Goal: Information Seeking & Learning: Learn about a topic

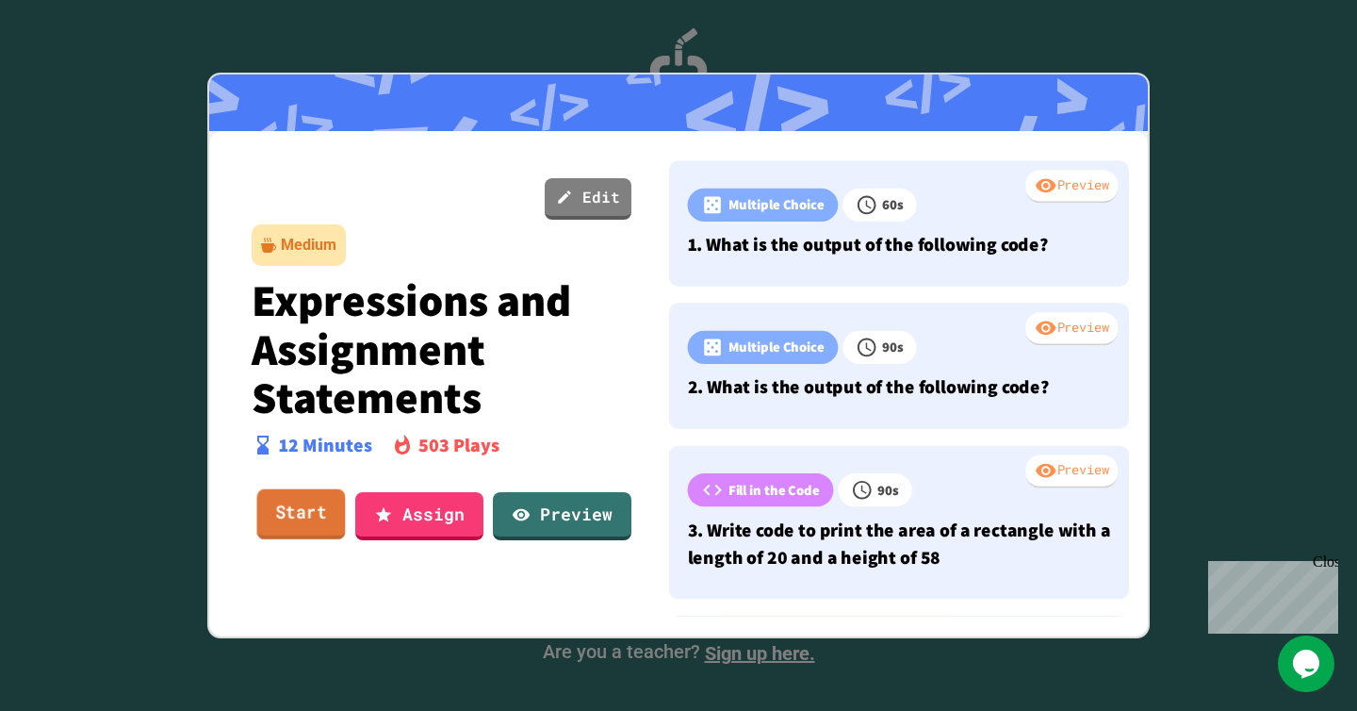
click at [304, 519] on link "Start" at bounding box center [301, 514] width 89 height 51
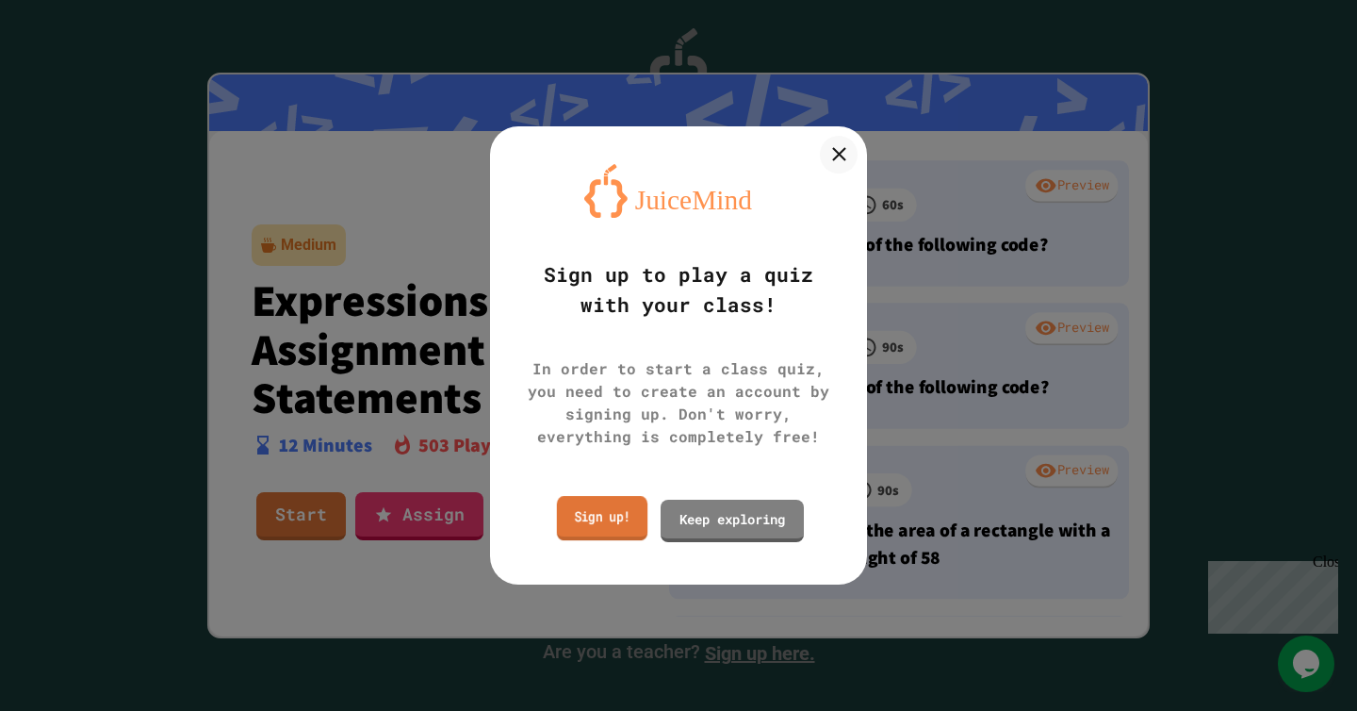
click at [613, 518] on link "Sign up!" at bounding box center [602, 518] width 90 height 44
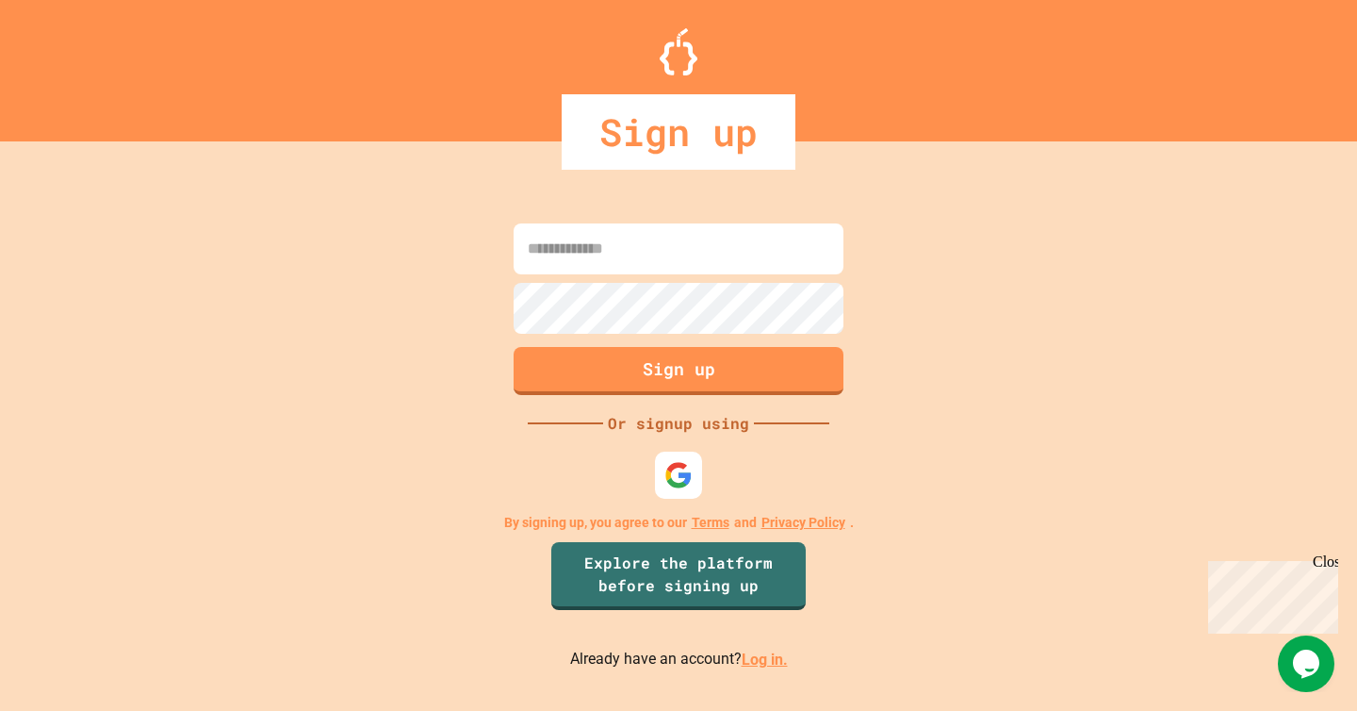
click at [578, 242] on input at bounding box center [679, 248] width 330 height 51
click at [668, 470] on img at bounding box center [679, 475] width 31 height 31
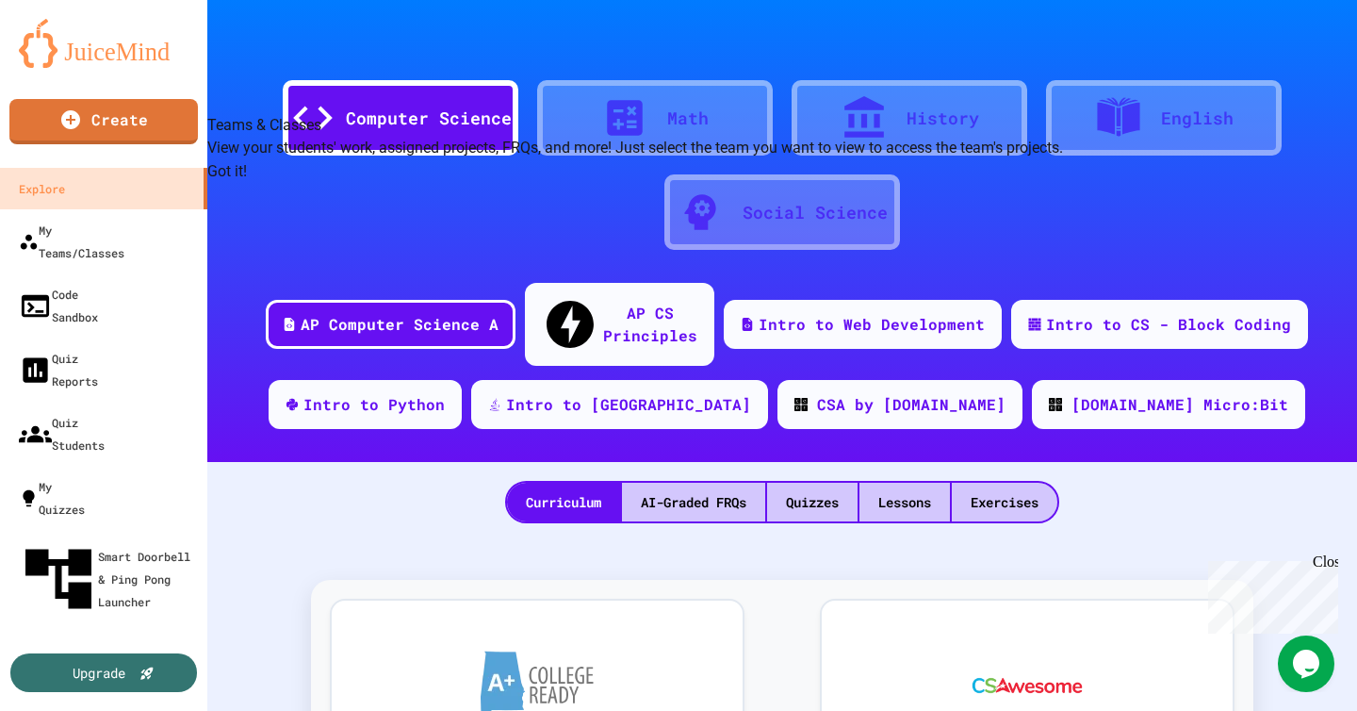
click at [247, 183] on button "Got it!" at bounding box center [227, 171] width 40 height 23
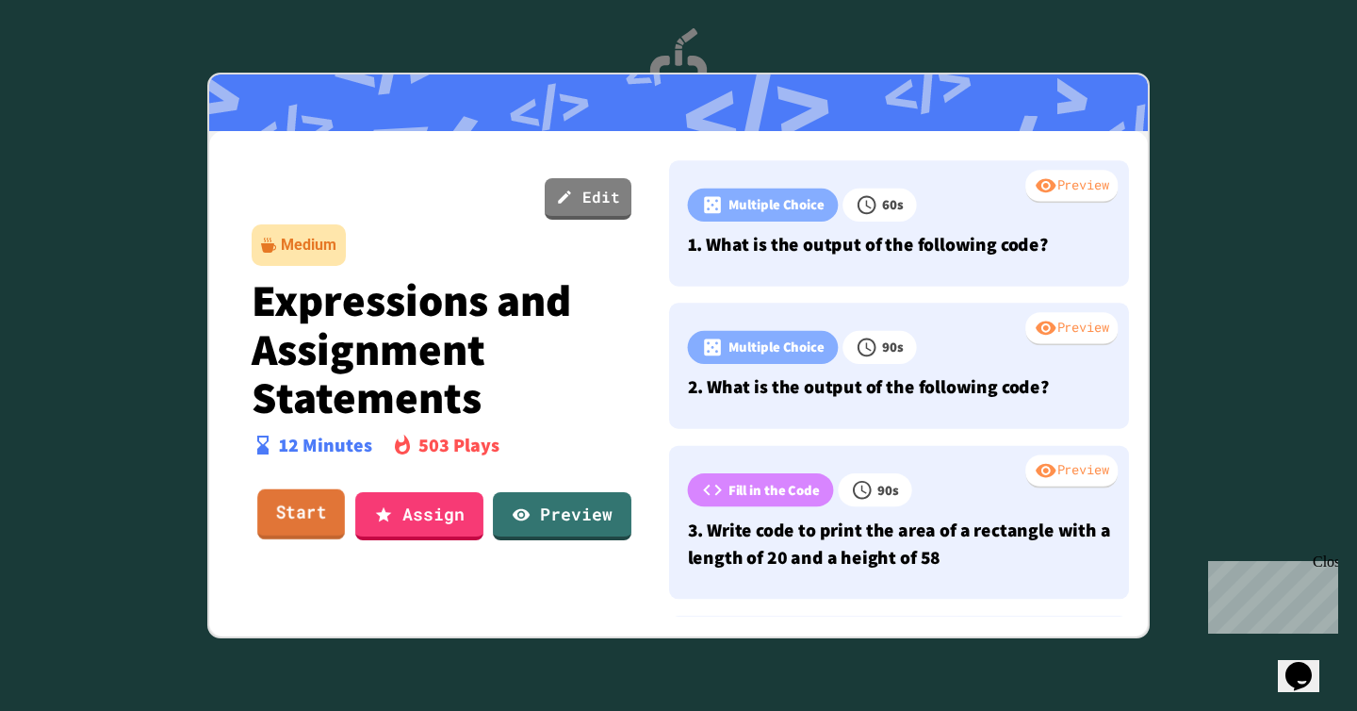
click at [304, 522] on link "Start" at bounding box center [301, 514] width 88 height 51
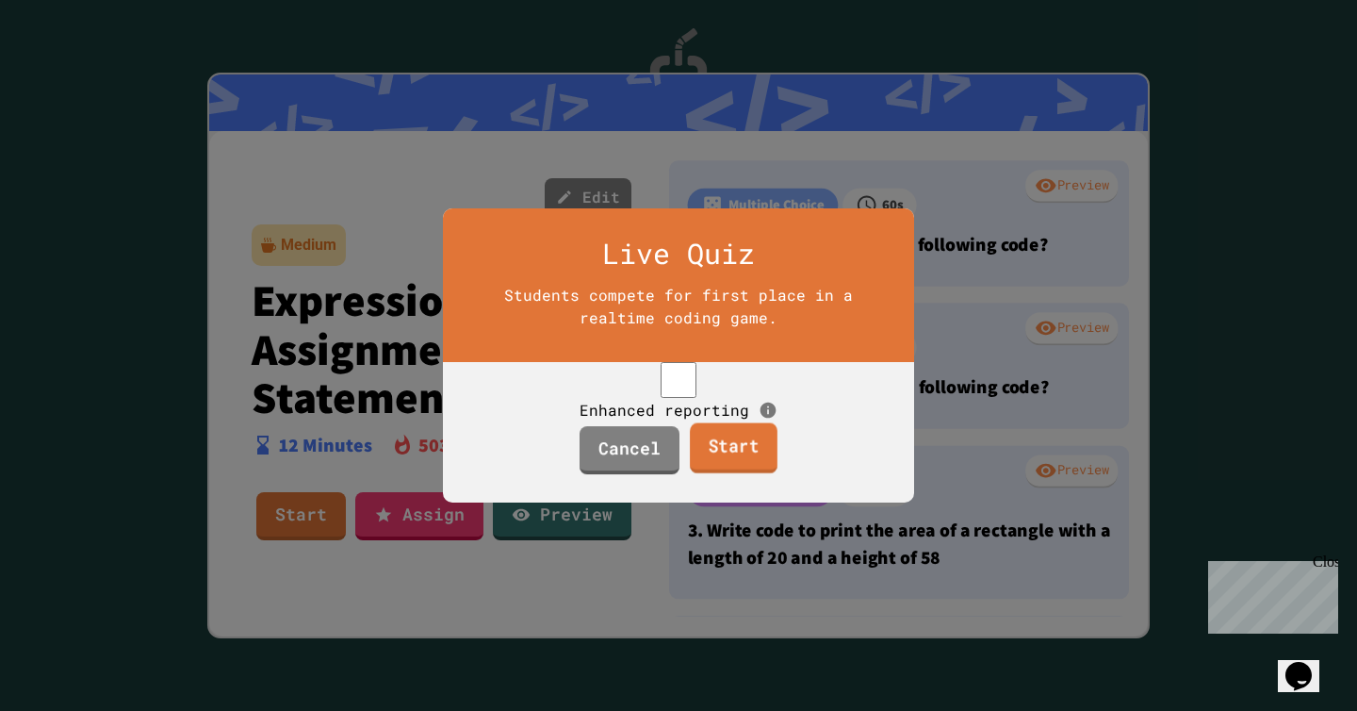
click at [732, 466] on link "Start" at bounding box center [734, 447] width 88 height 51
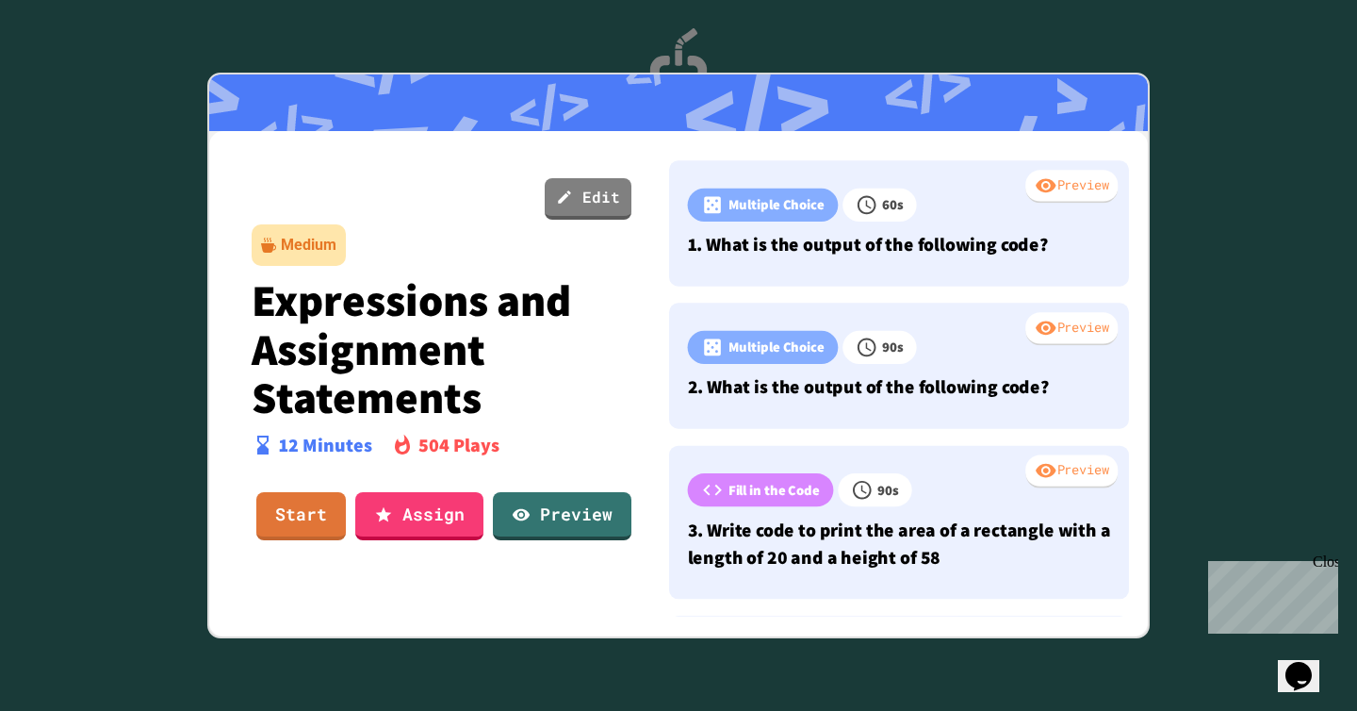
click at [486, 611] on div "Edit Medium Expressions and Assignment Statements 12 Minutes 504 Plays Start As…" at bounding box center [439, 380] width 432 height 471
click at [551, 513] on link "Preview" at bounding box center [562, 514] width 140 height 51
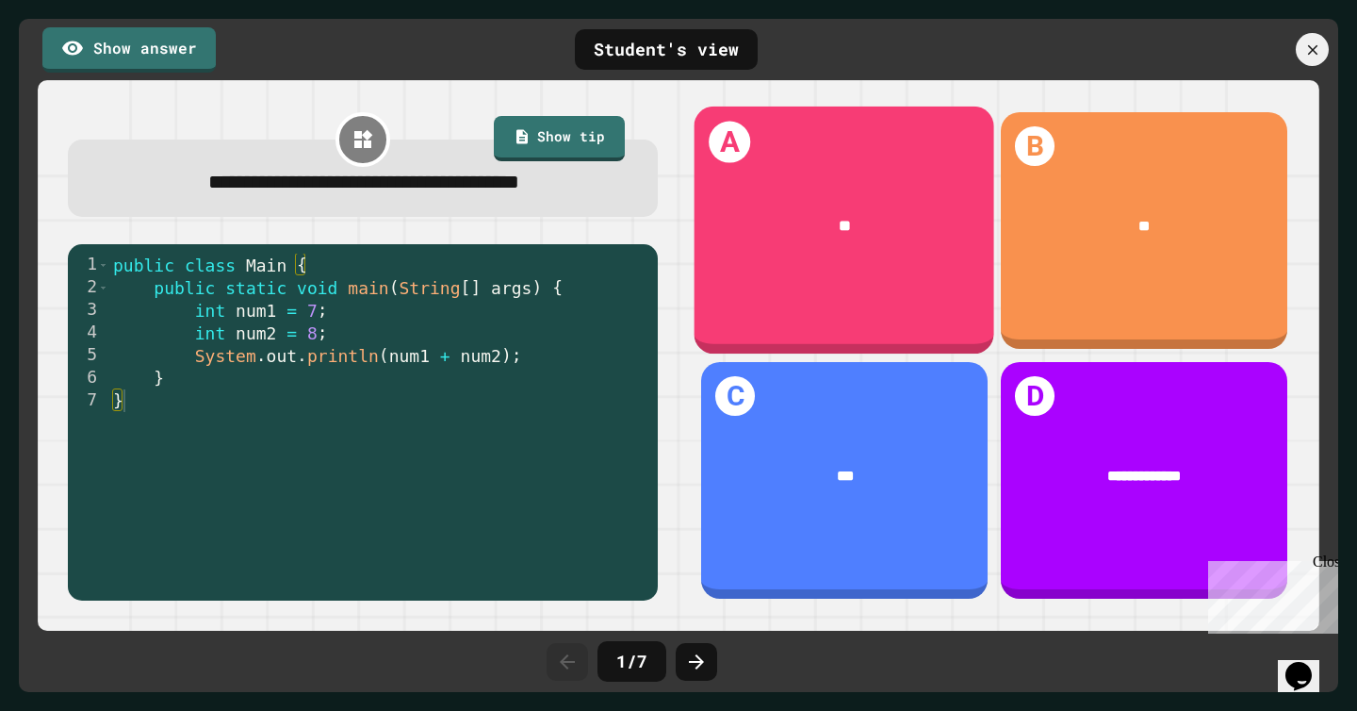
click at [887, 258] on div "**" at bounding box center [845, 225] width 301 height 85
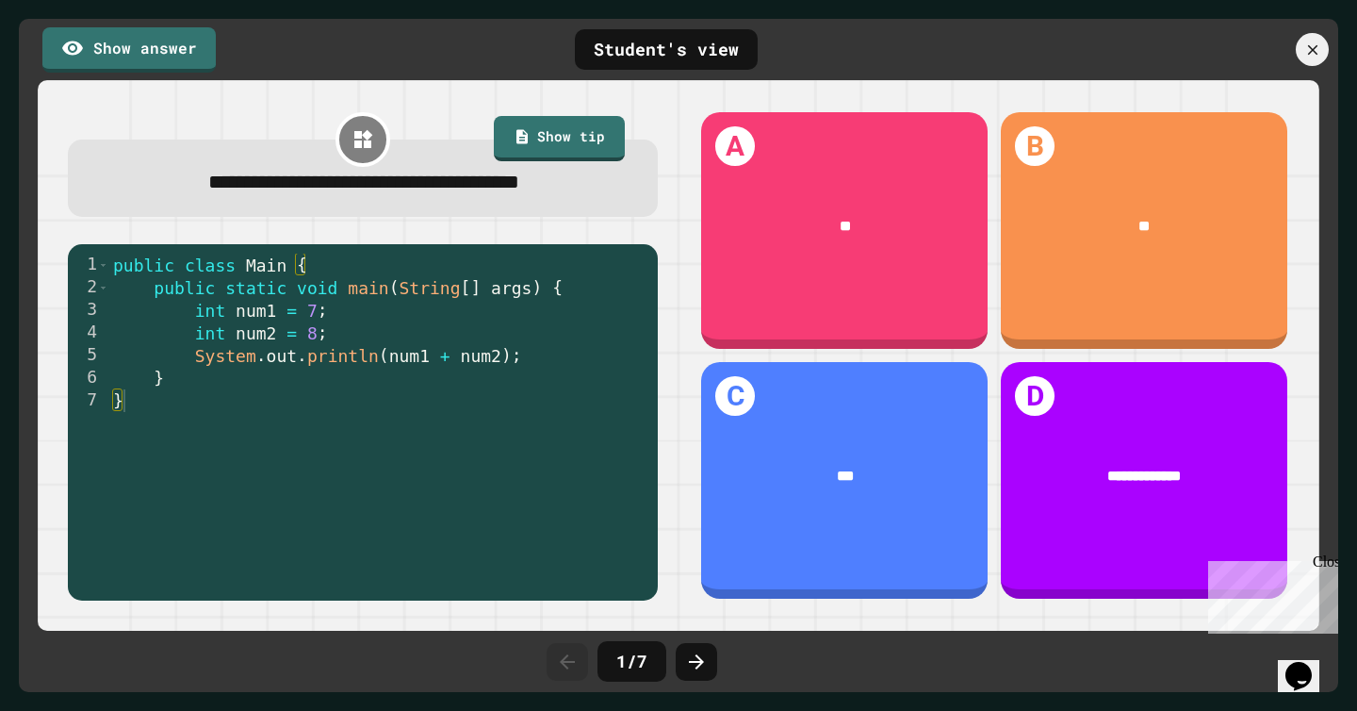
click at [692, 39] on div "Student's view" at bounding box center [666, 49] width 183 height 41
click at [180, 41] on link "Show answer" at bounding box center [128, 46] width 159 height 47
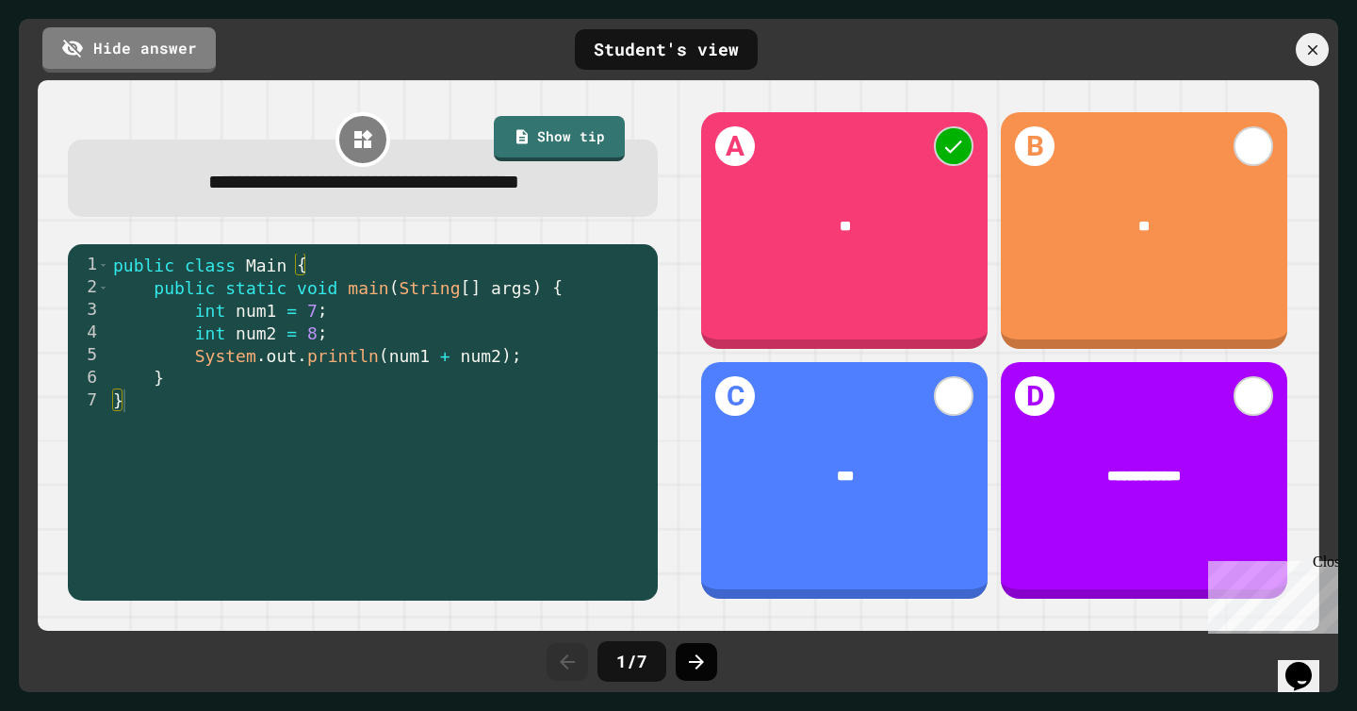
click at [699, 663] on icon at bounding box center [696, 661] width 15 height 15
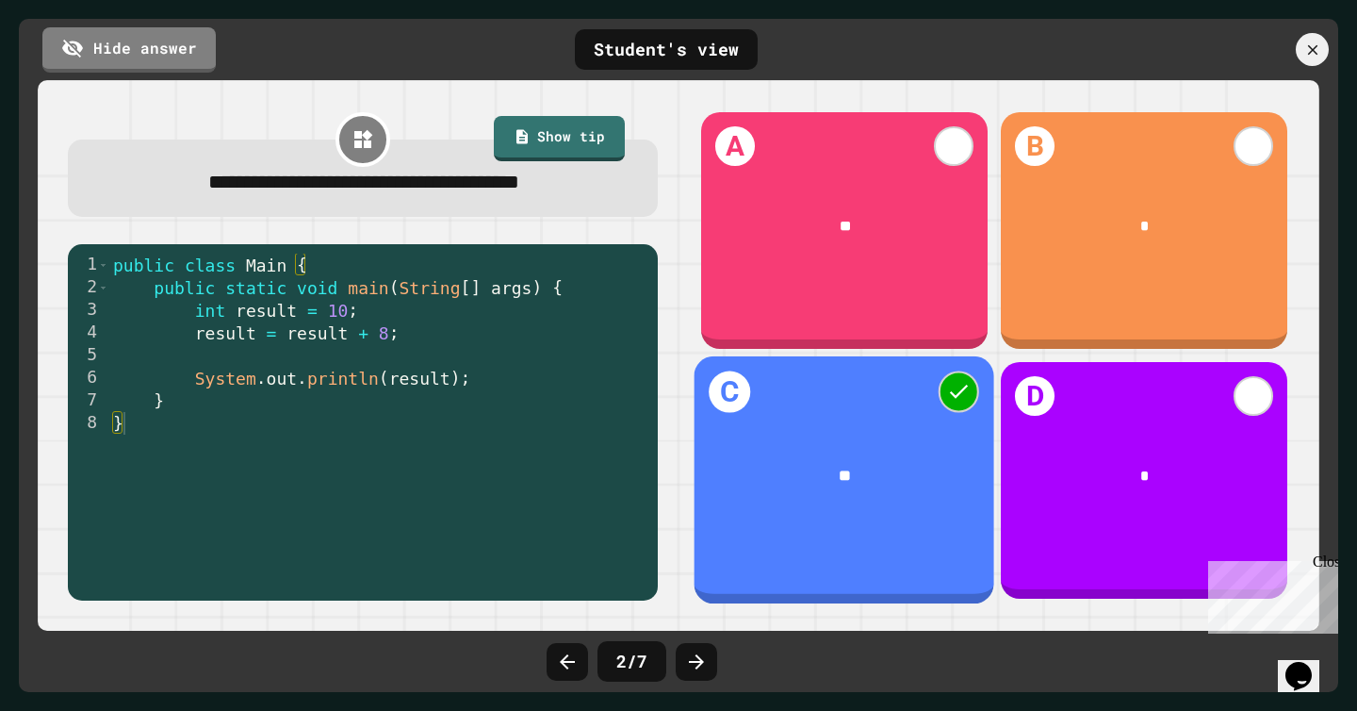
click at [889, 488] on div "**" at bounding box center [845, 475] width 301 height 85
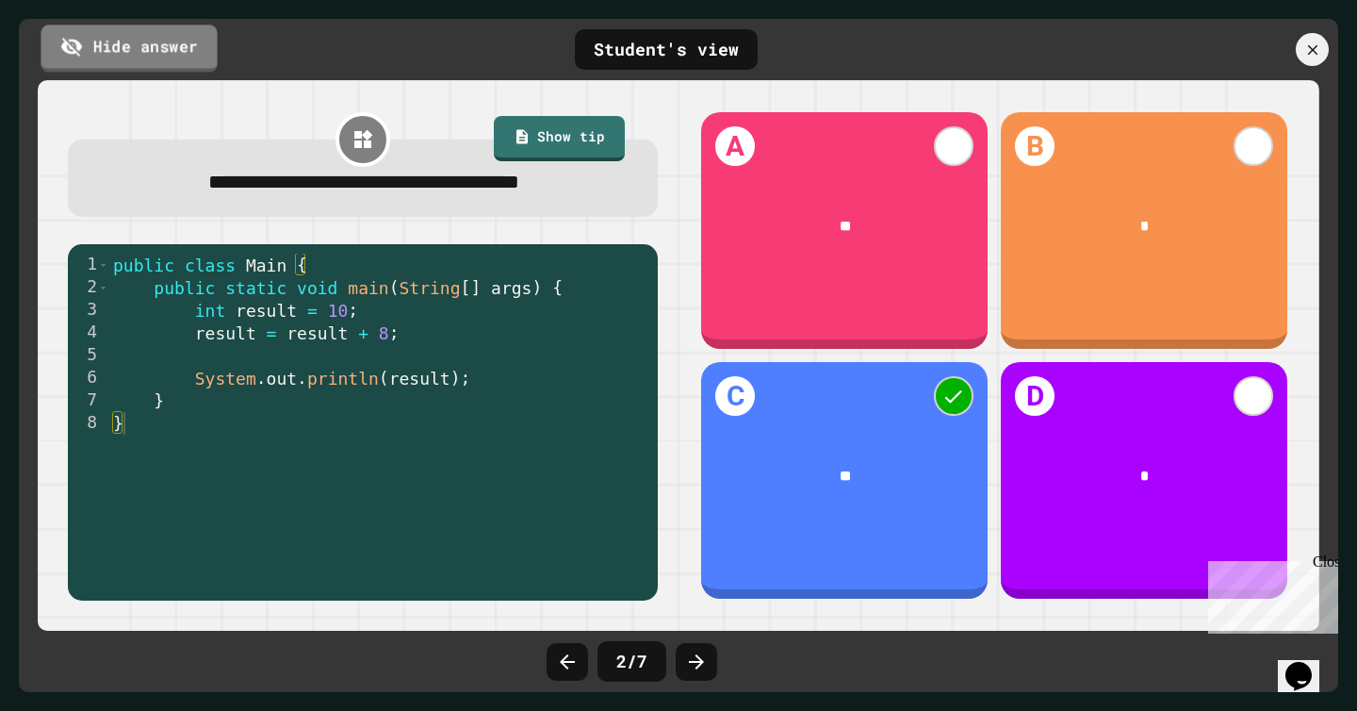
click at [179, 55] on link "Hide answer" at bounding box center [129, 48] width 176 height 47
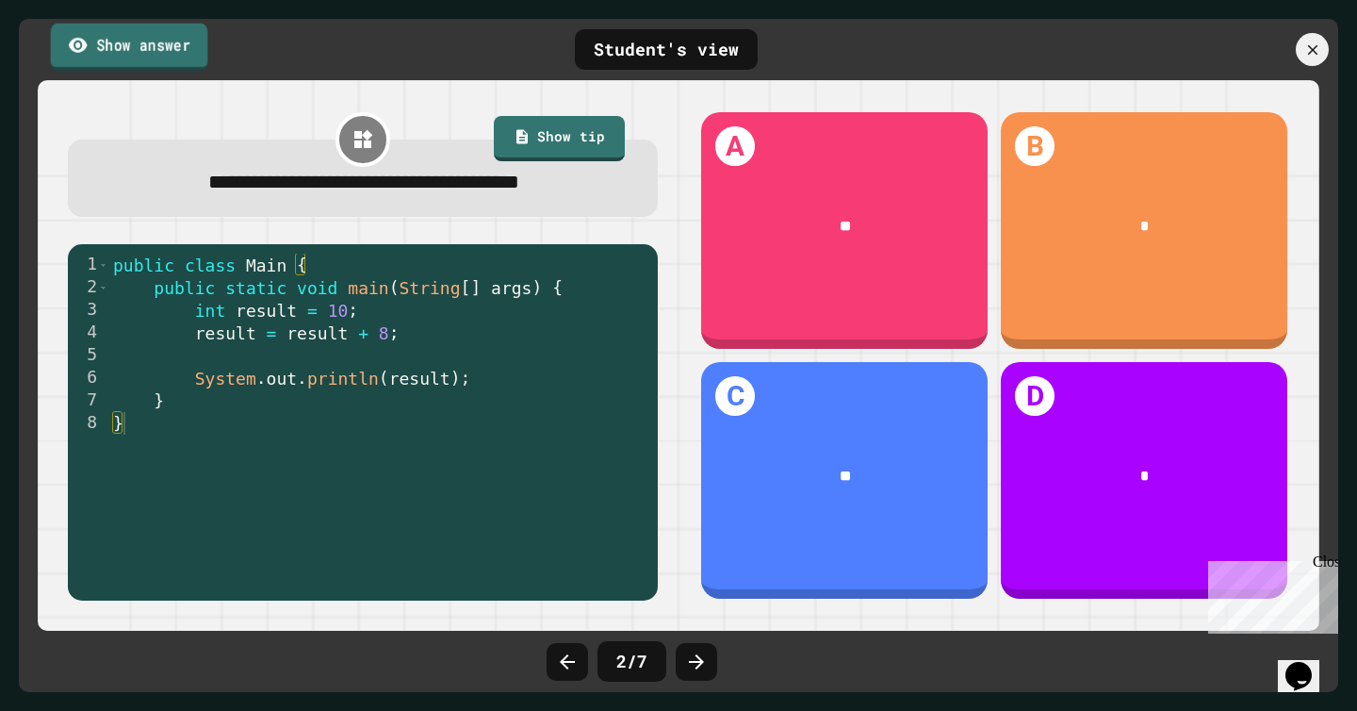
click at [151, 50] on link "Show answer" at bounding box center [129, 46] width 157 height 47
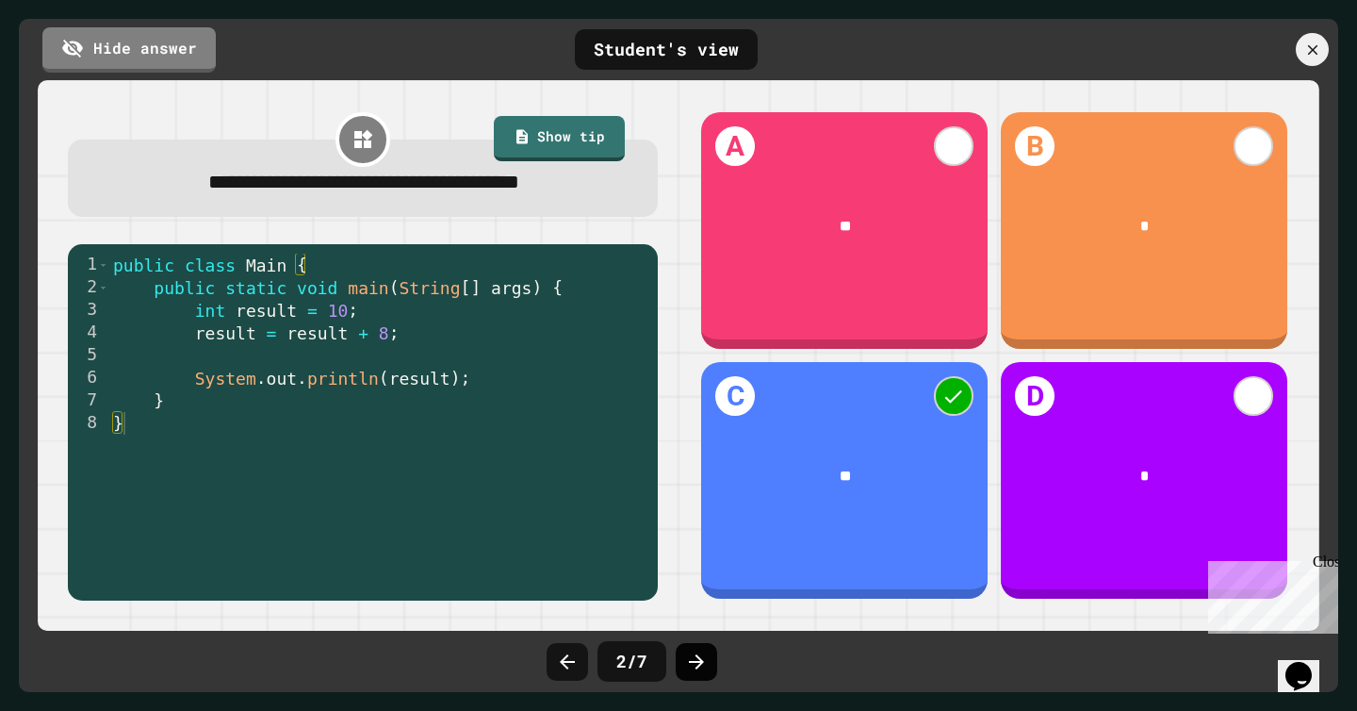
click at [698, 663] on icon at bounding box center [696, 661] width 23 height 23
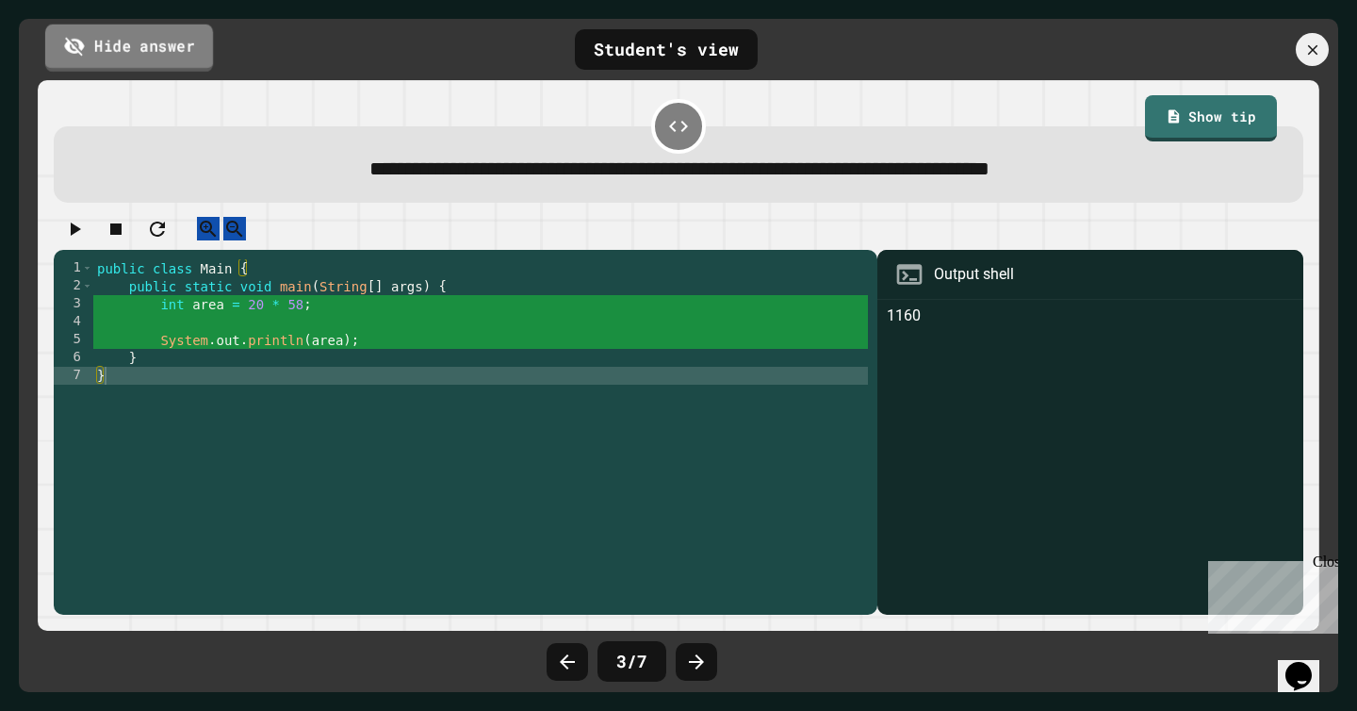
click at [120, 39] on link "Hide answer" at bounding box center [129, 47] width 168 height 47
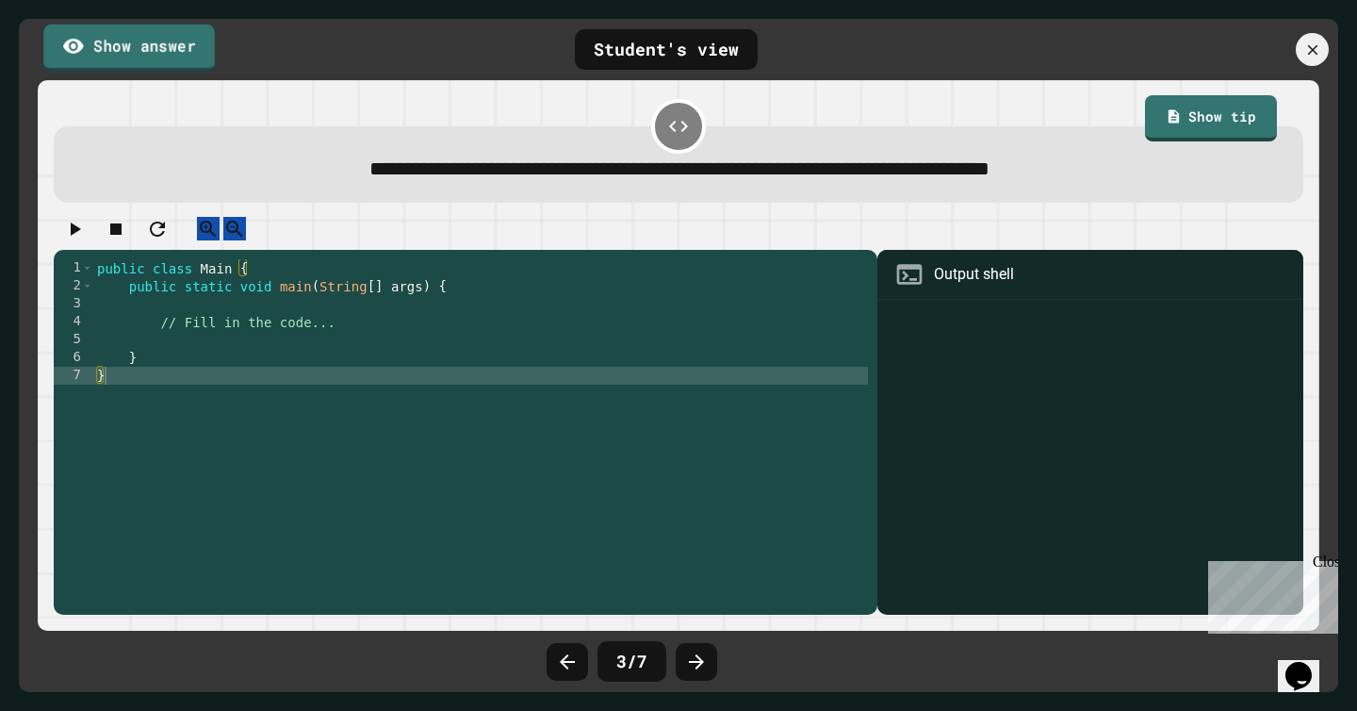
click at [120, 38] on link "Show answer" at bounding box center [129, 47] width 172 height 47
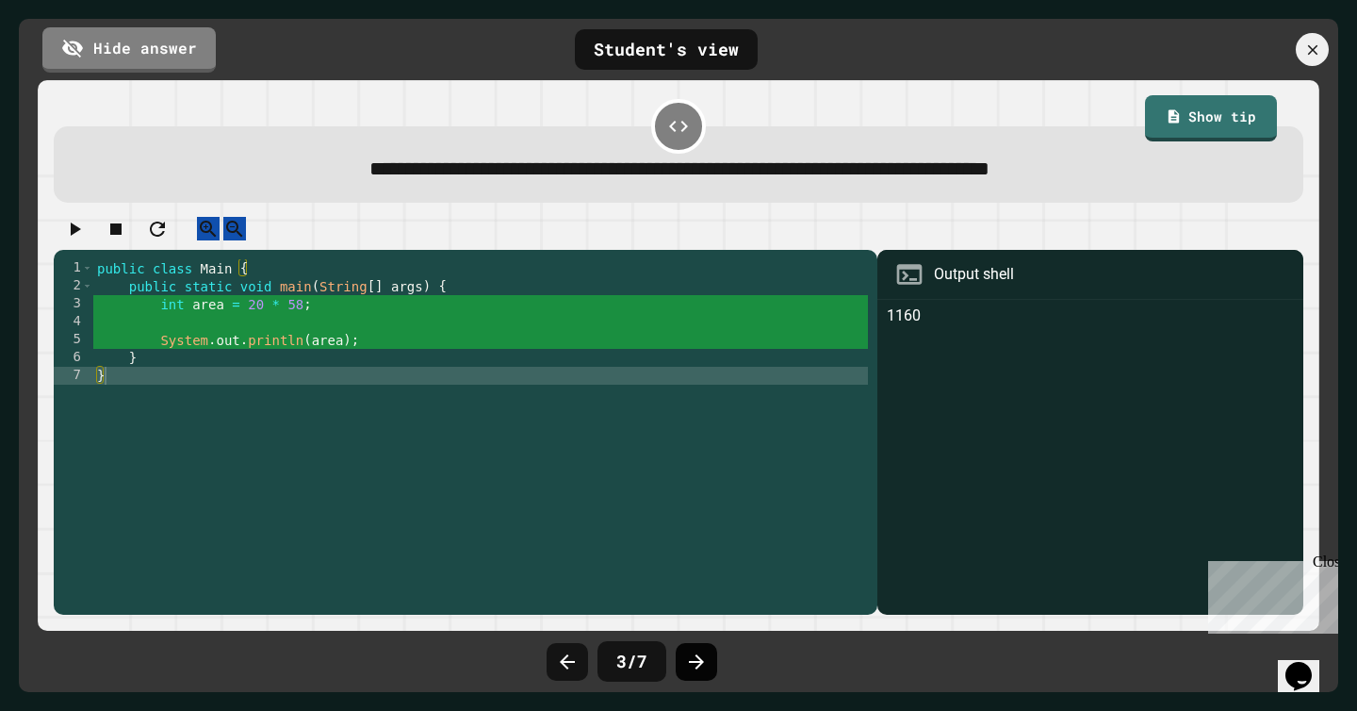
click at [698, 657] on icon at bounding box center [696, 661] width 15 height 15
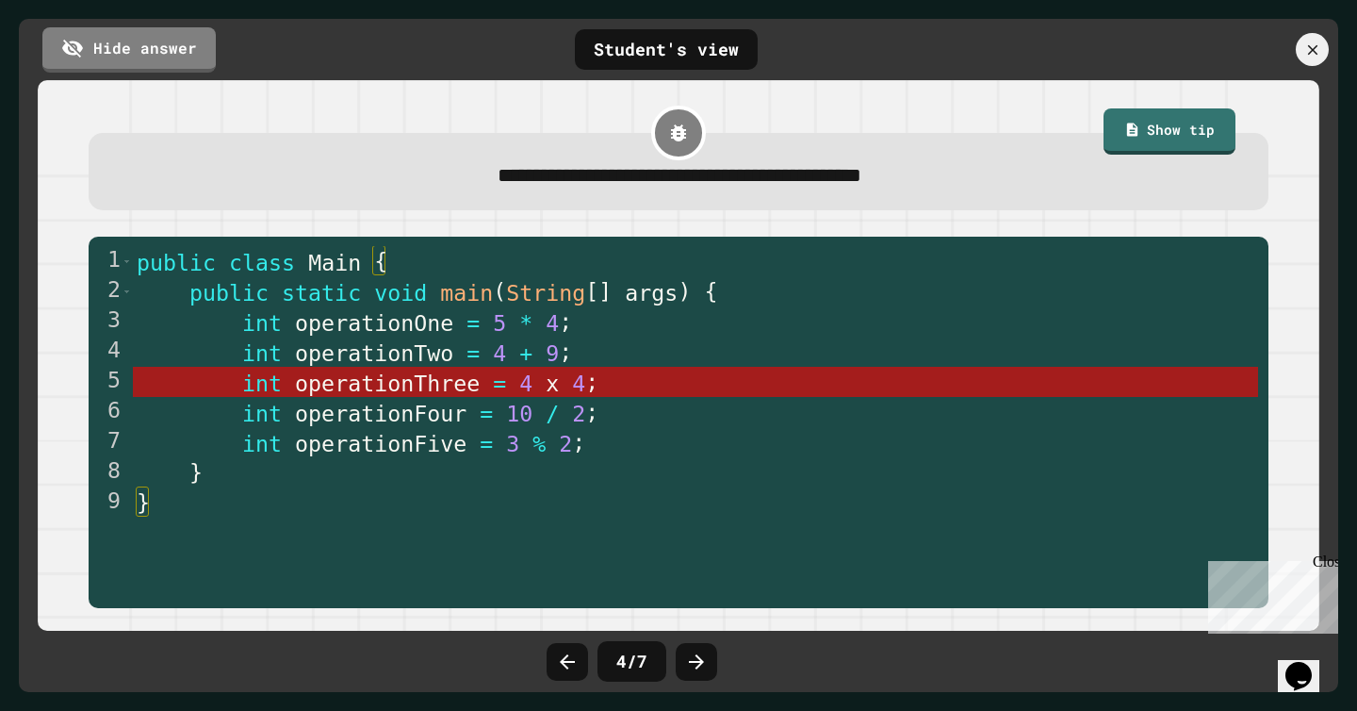
click at [698, 657] on icon at bounding box center [696, 661] width 15 height 15
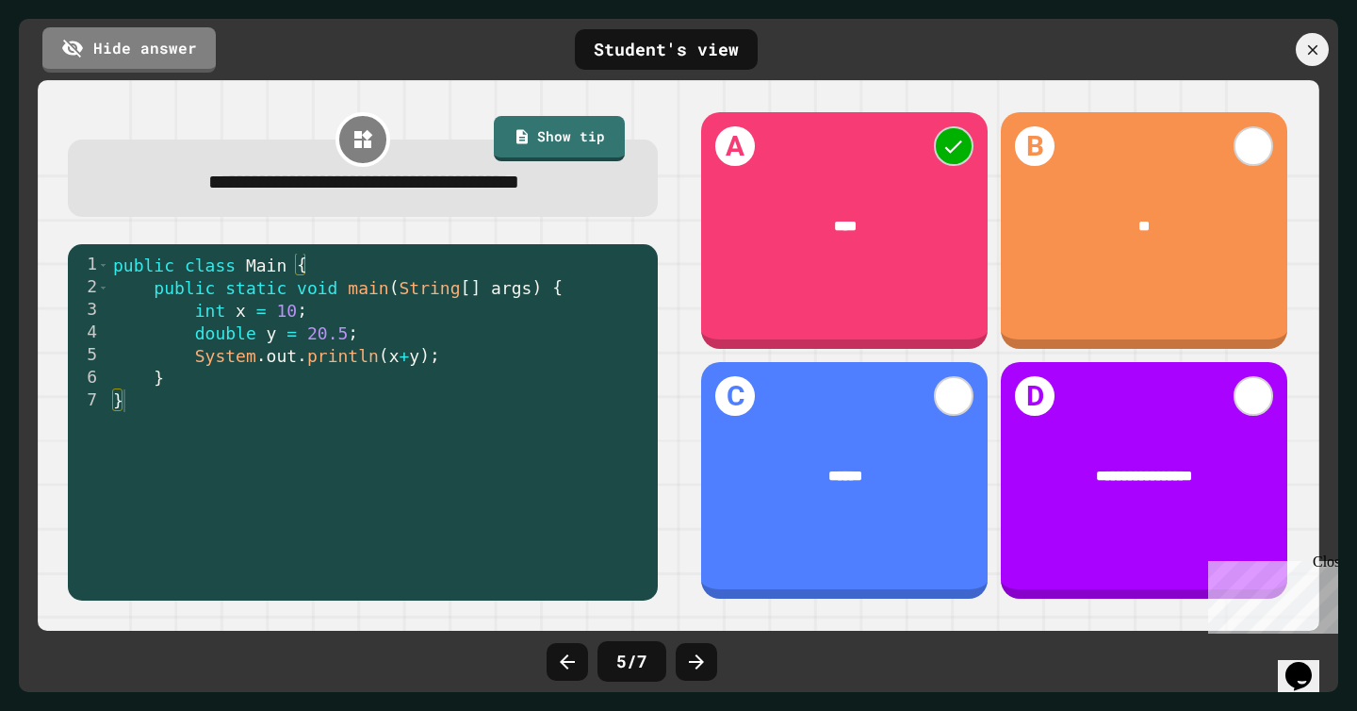
click at [698, 657] on icon at bounding box center [696, 661] width 15 height 15
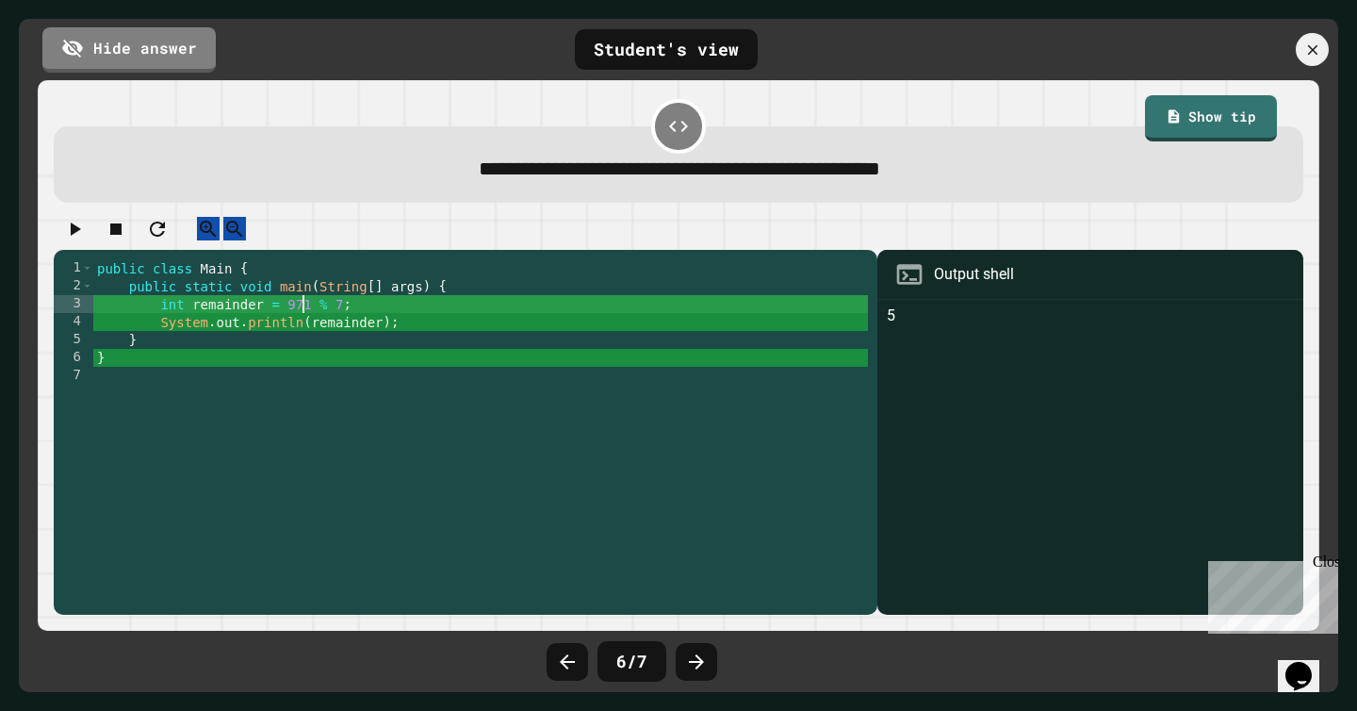
click at [304, 320] on div "public class Main { public static void main ( String [ ] args ) { int remainder…" at bounding box center [480, 429] width 775 height 340
click at [409, 518] on div "public class Main { public static void main ( String [ ] args ) { int remainder…" at bounding box center [480, 429] width 775 height 340
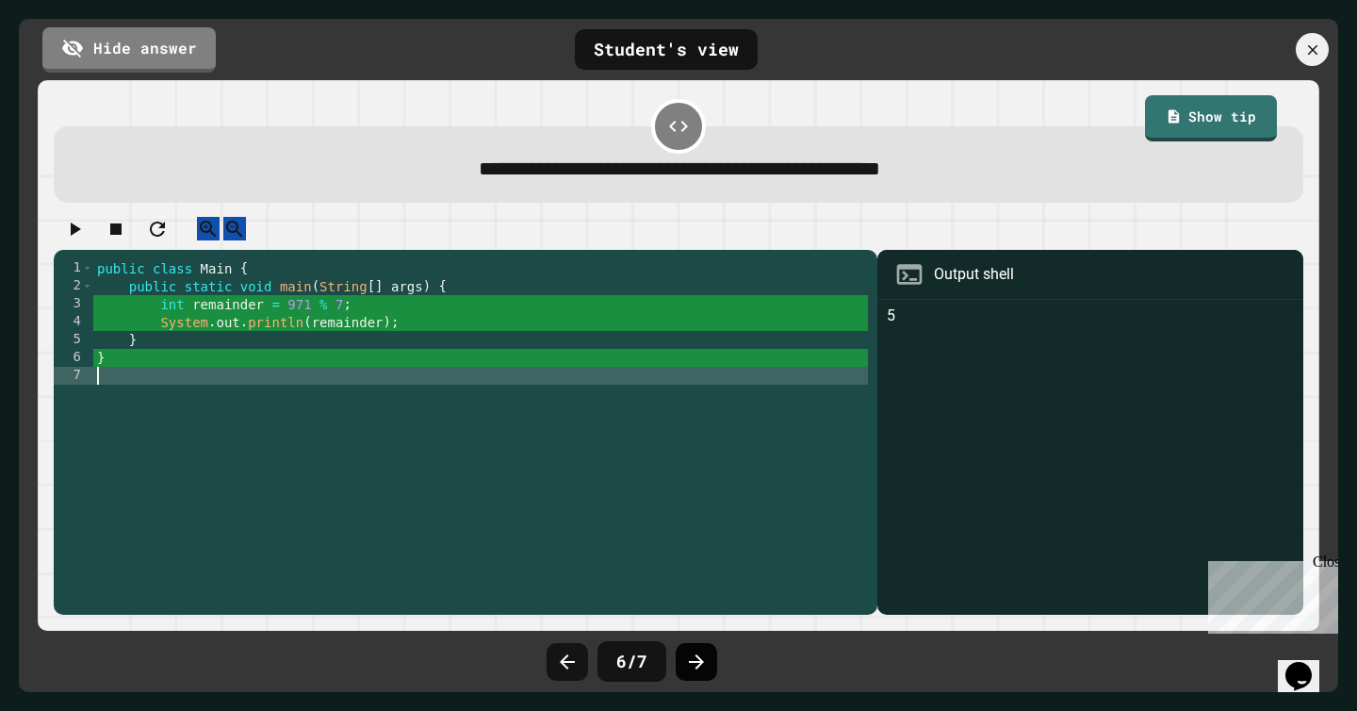
click at [697, 667] on icon at bounding box center [696, 661] width 15 height 15
